Goal: Entertainment & Leisure: Consume media (video, audio)

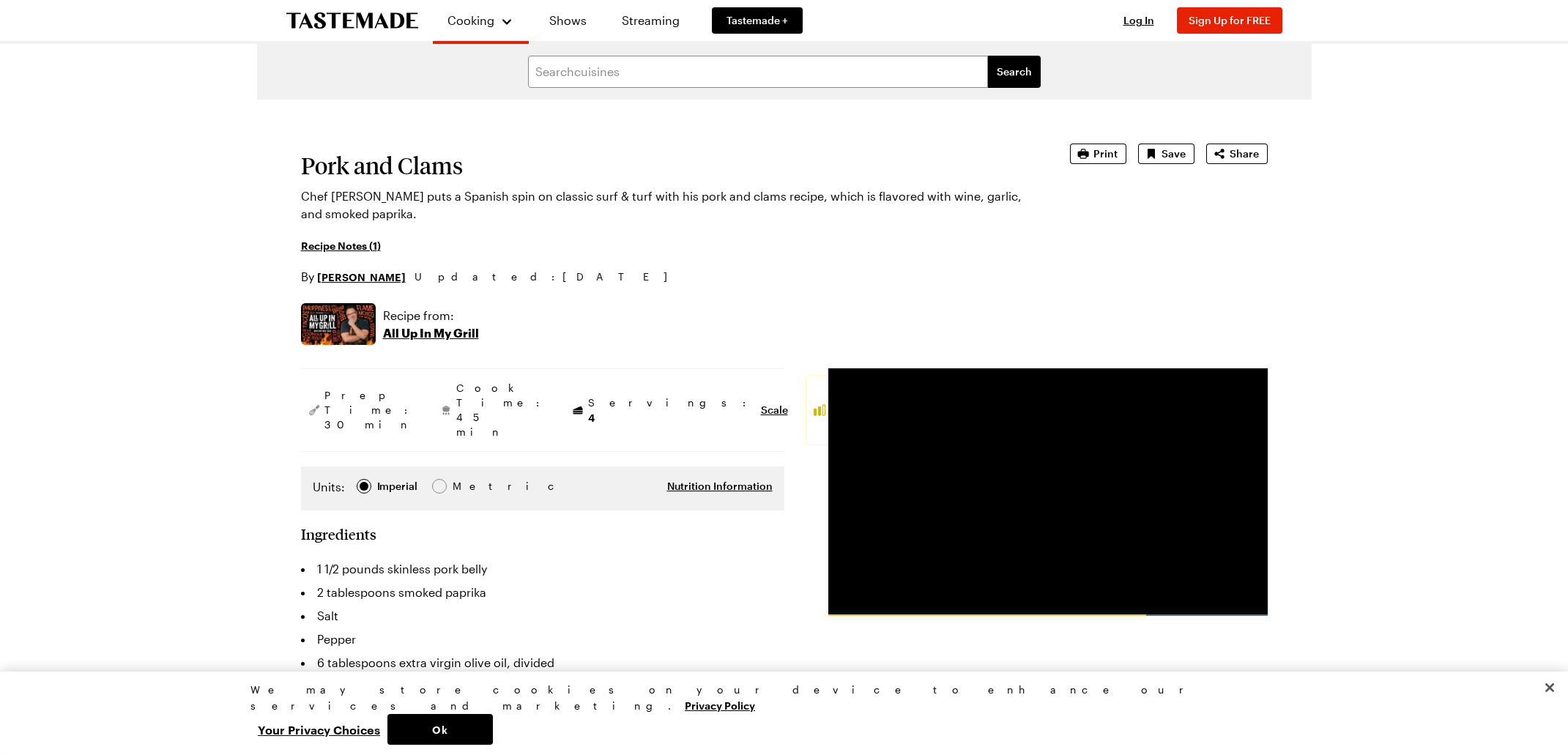
click at [338, 322] on img at bounding box center [338, 324] width 75 height 42
click at [348, 318] on img at bounding box center [338, 324] width 75 height 42
click at [1074, 528] on video "Video Player" at bounding box center [1047, 492] width 439 height 248
click at [842, 605] on span "Video Player" at bounding box center [842, 605] width 29 height 0
click at [872, 605] on span "Video Player" at bounding box center [872, 605] width 29 height 0
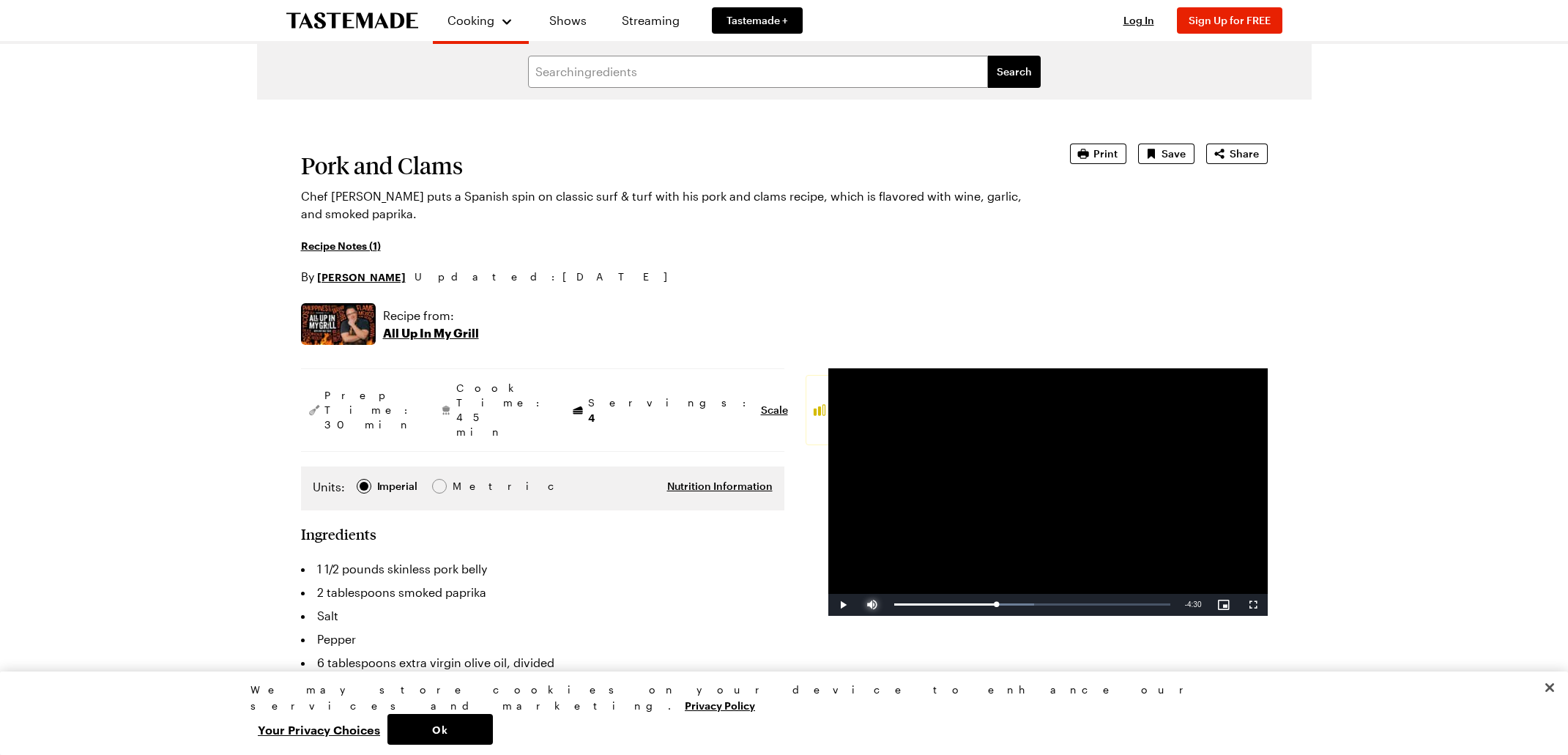
drag, startPoint x: 910, startPoint y: 605, endPoint x: 998, endPoint y: 590, distance: 89.3
click at [998, 590] on video-js "Video Player is loading. Play Video Play Mute 0% Current Time 2:44 / Duration 7…" at bounding box center [1047, 492] width 439 height 248
click at [998, 590] on video "Video Player" at bounding box center [1047, 492] width 439 height 248
click at [842, 605] on span "Video Player" at bounding box center [842, 605] width 29 height 0
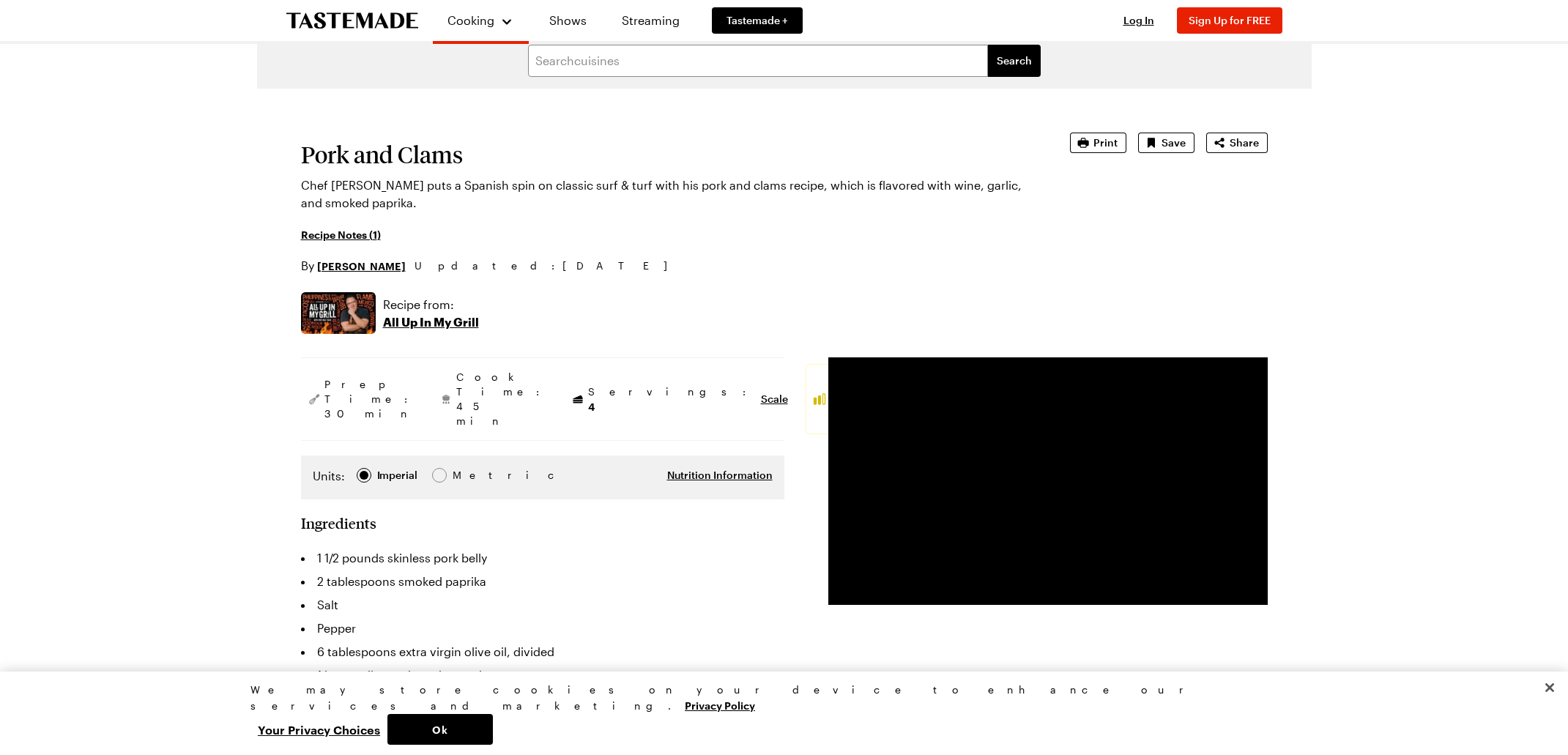
scroll to position [12, 0]
drag, startPoint x: 1063, startPoint y: 591, endPoint x: 1096, endPoint y: 589, distance: 33.1
click at [1096, 591] on div "5:16" at bounding box center [994, 593] width 201 height 4
click at [842, 593] on span "Video Player" at bounding box center [842, 593] width 29 height 0
